Goal: Task Accomplishment & Management: Manage account settings

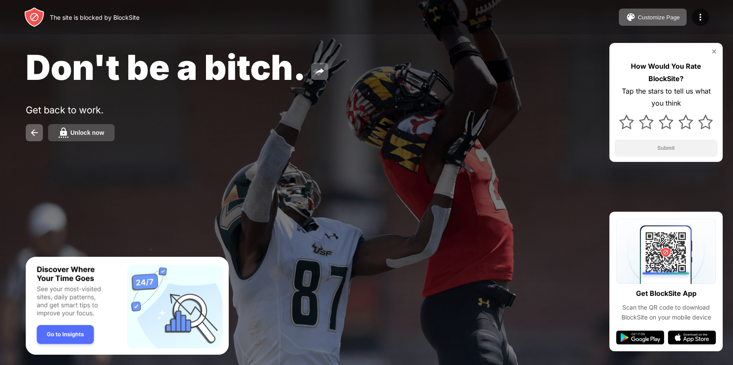
click at [96, 136] on button "Unlock now" at bounding box center [81, 132] width 66 height 17
